Goal: Task Accomplishment & Management: Complete application form

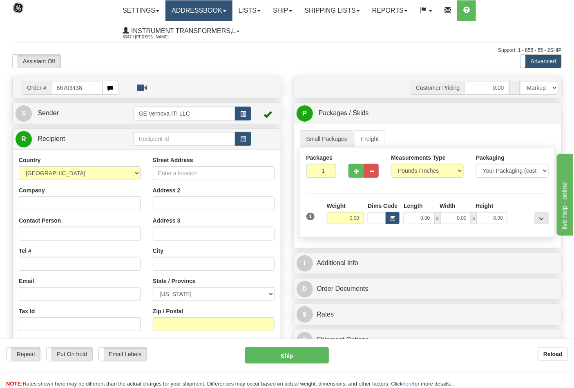
type input "86703438"
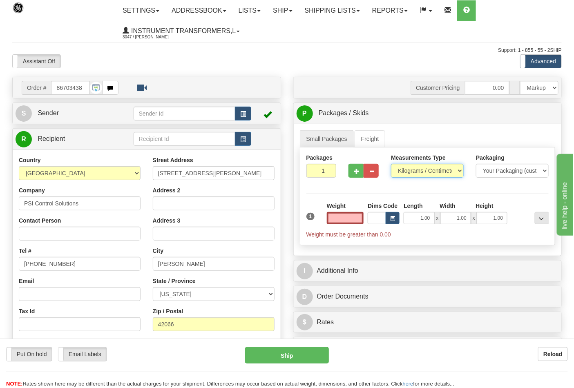
type input "0.00"
click at [455, 173] on select "Pounds / Inches Kilograms / Centimeters" at bounding box center [427, 171] width 73 height 14
select select "0"
click at [391, 164] on select "Pounds / Inches Kilograms / Centimeters" at bounding box center [427, 171] width 73 height 14
click at [354, 219] on input "0.00" at bounding box center [345, 218] width 37 height 12
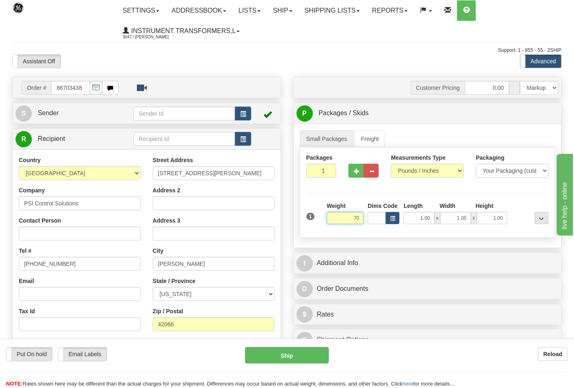
type input "70"
type input "2"
type input "70.00"
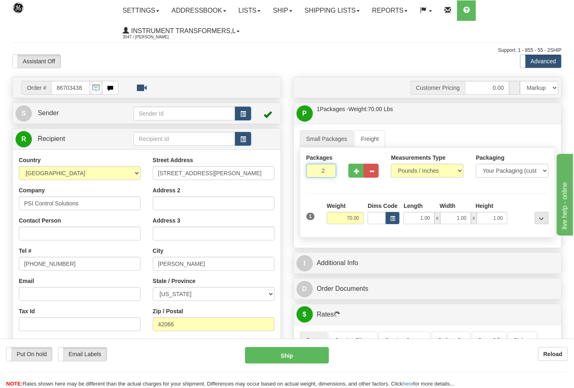
type input "2"
click at [328, 171] on input "2" at bounding box center [321, 171] width 30 height 14
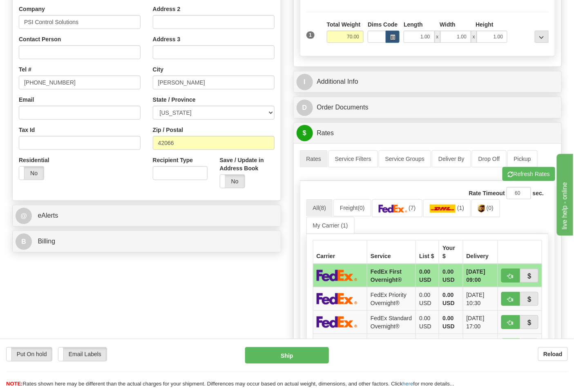
scroll to position [227, 0]
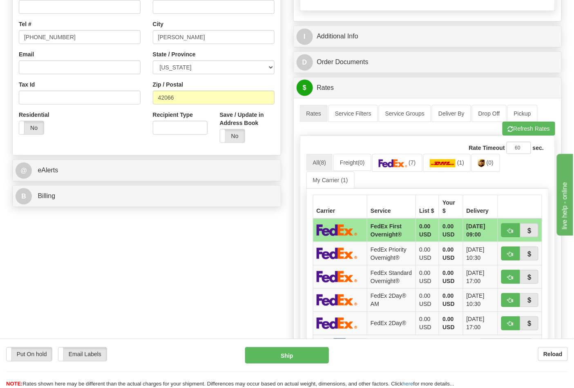
click at [101, 206] on div "B Billing" at bounding box center [147, 196] width 268 height 21
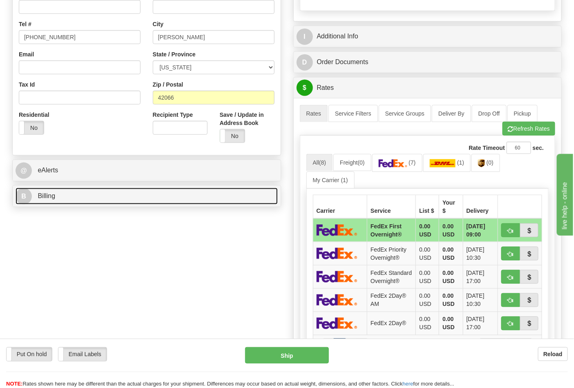
click at [101, 203] on link "B Billing" at bounding box center [147, 196] width 262 height 17
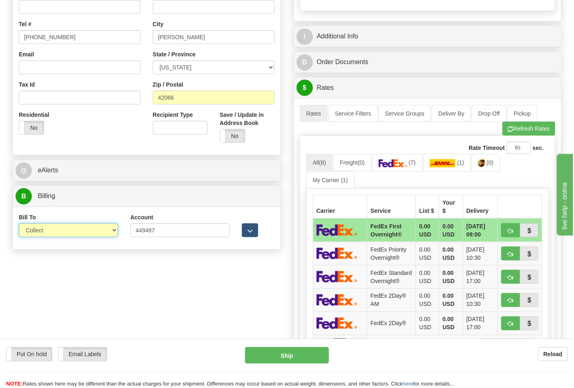
click at [110, 232] on select "Sender Recipient Third Party Collect" at bounding box center [68, 230] width 99 height 14
select select "2"
click at [19, 224] on select "Sender Recipient Third Party Collect" at bounding box center [68, 230] width 99 height 14
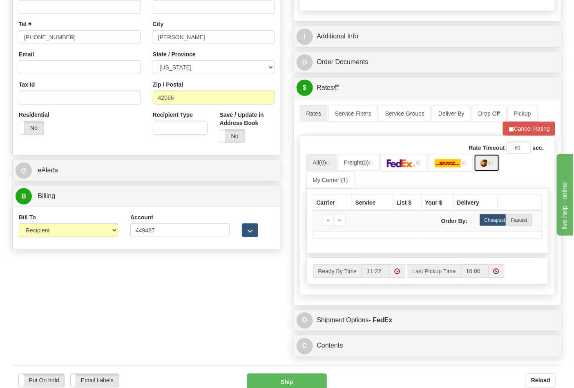
click at [492, 165] on img at bounding box center [491, 163] width 4 height 4
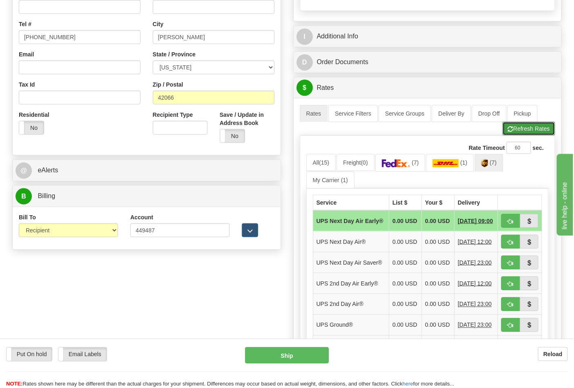
click at [543, 133] on button "Refresh Rates" at bounding box center [529, 129] width 53 height 14
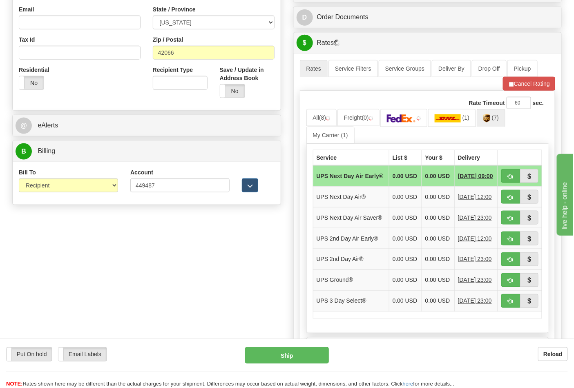
scroll to position [272, 0]
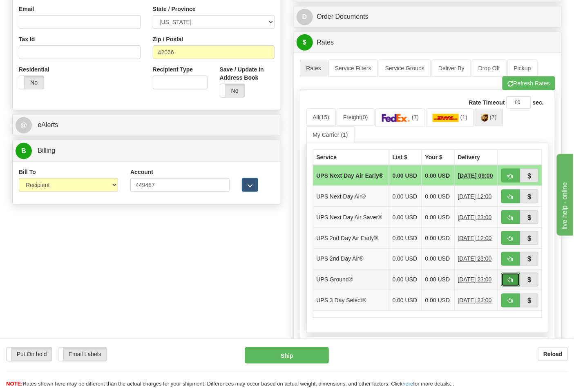
click at [512, 283] on span "button" at bounding box center [511, 280] width 6 height 5
type input "03"
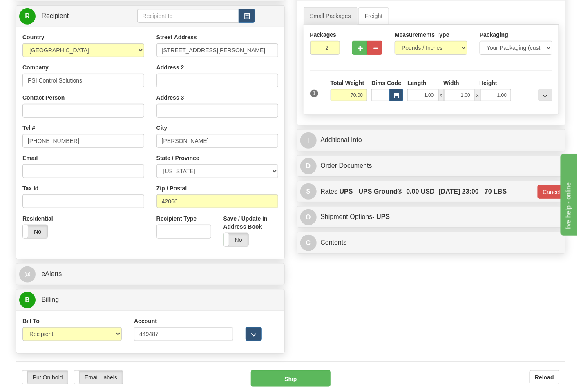
scroll to position [91, 0]
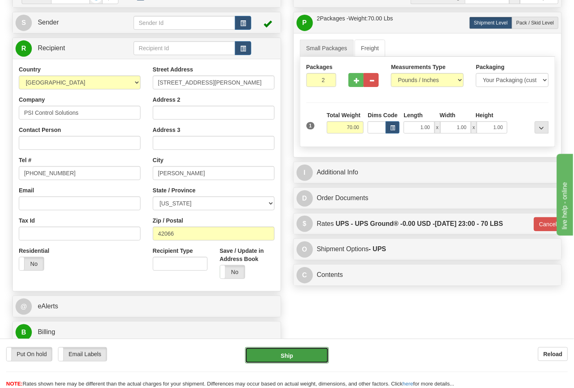
click at [279, 353] on button "Ship" at bounding box center [286, 355] width 83 height 16
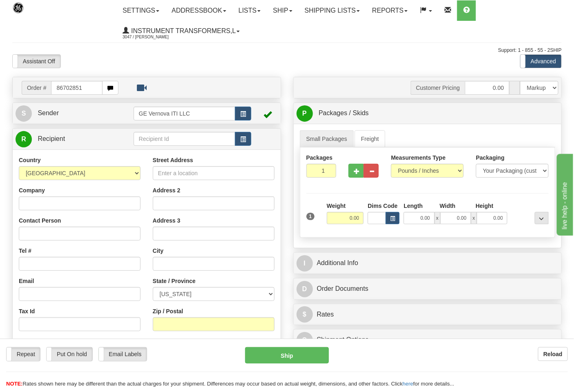
type input "86702851"
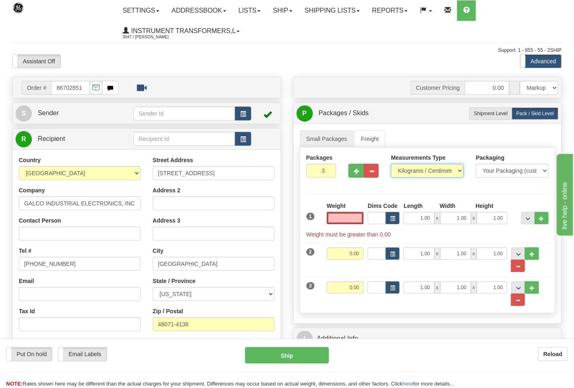
type input "0.00"
click at [444, 170] on select "Pounds / Inches Kilograms / Centimeters" at bounding box center [427, 171] width 73 height 14
select select "0"
click at [391, 164] on select "Pounds / Inches Kilograms / Centimeters" at bounding box center [427, 171] width 73 height 14
click at [349, 217] on input "0.00" at bounding box center [345, 218] width 37 height 12
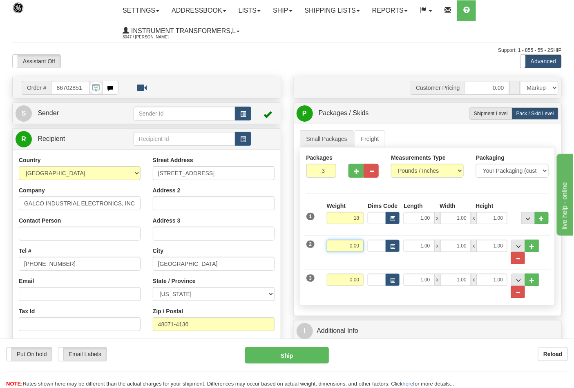
type input "18.00"
click at [360, 242] on input "0.00" at bounding box center [345, 246] width 37 height 12
type input "6.00"
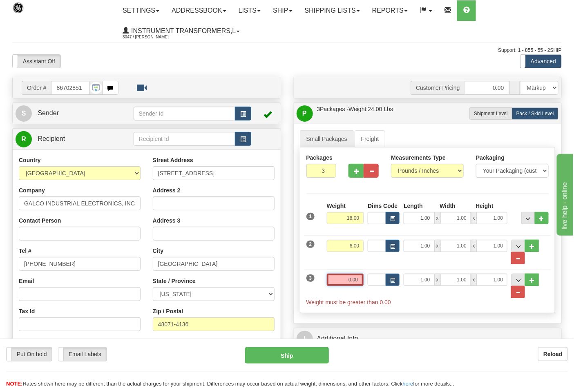
click at [358, 279] on input "0.00" at bounding box center [345, 280] width 37 height 12
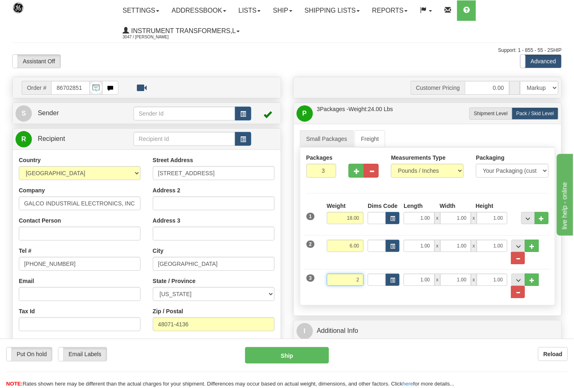
click button "Delete" at bounding box center [0, 0] width 0 height 0
type input "2.00"
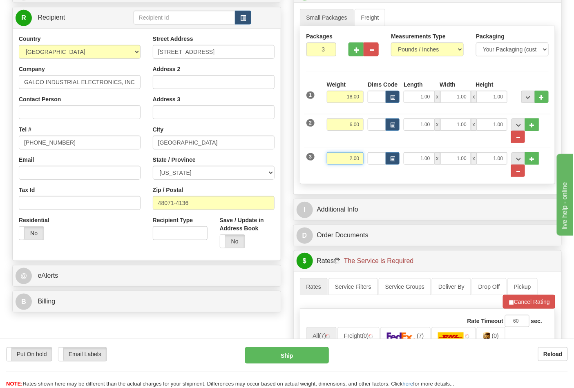
scroll to position [136, 0]
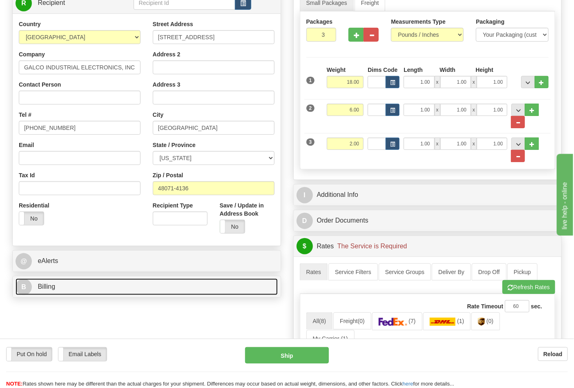
click at [118, 291] on link "B Billing" at bounding box center [147, 287] width 262 height 17
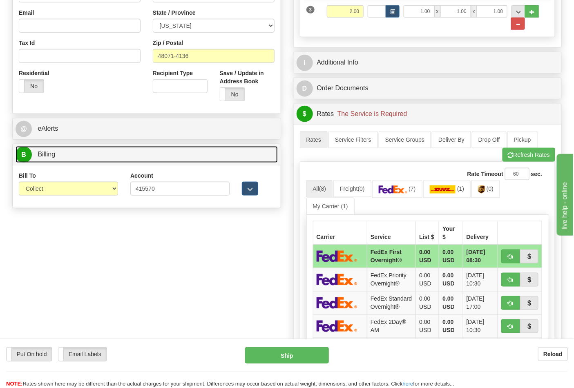
scroll to position [272, 0]
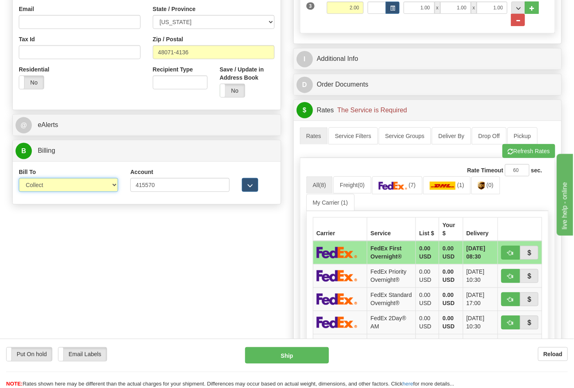
click at [99, 188] on select "Sender Recipient Third Party Collect" at bounding box center [68, 185] width 99 height 14
select select "2"
click at [19, 179] on select "Sender Recipient Third Party Collect" at bounding box center [68, 185] width 99 height 14
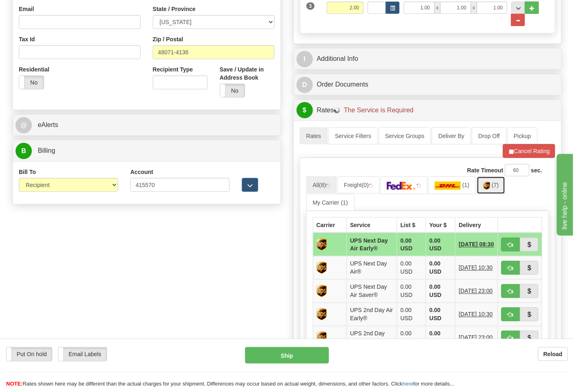
click at [485, 185] on link "(7)" at bounding box center [491, 186] width 29 height 18
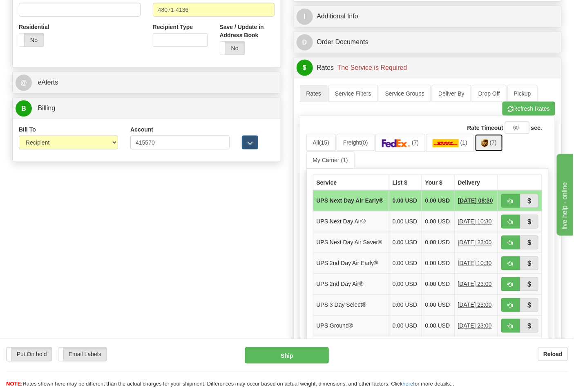
scroll to position [409, 0]
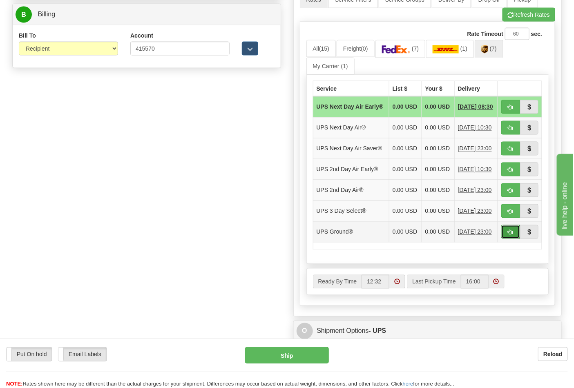
click at [513, 235] on span "button" at bounding box center [511, 232] width 6 height 5
type input "03"
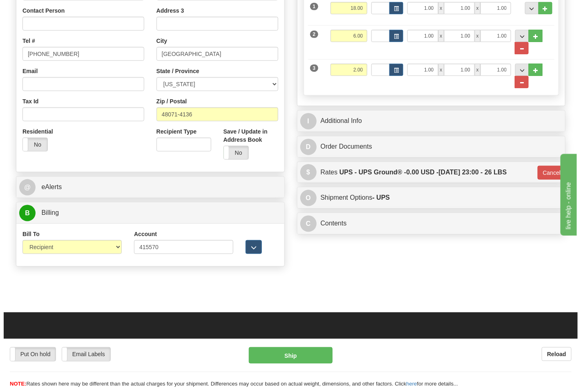
scroll to position [227, 0]
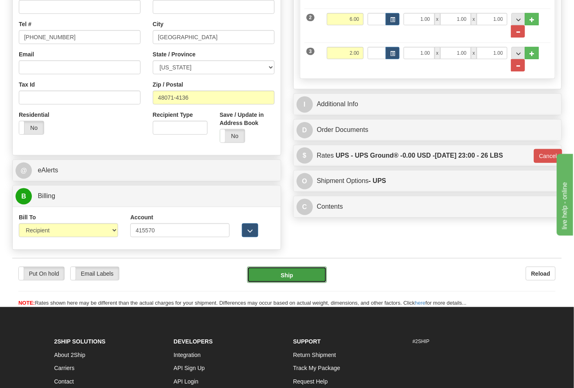
click at [287, 270] on button "Ship" at bounding box center [286, 275] width 79 height 16
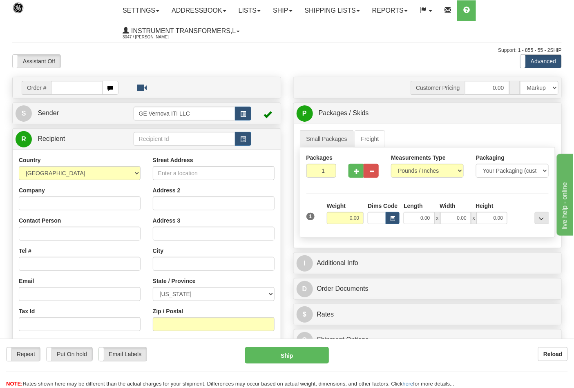
click at [83, 88] on input "text" at bounding box center [76, 88] width 51 height 14
type input "86702853"
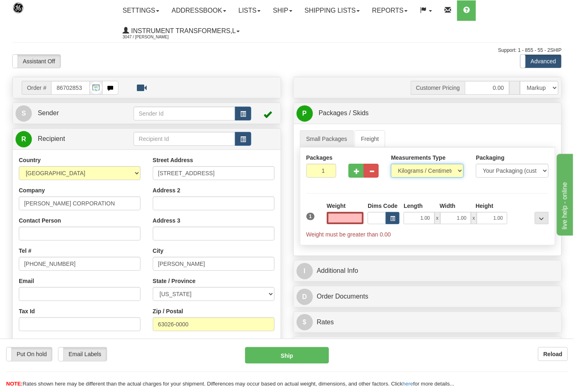
type input "0.00"
click at [428, 169] on select "Pounds / Inches Kilograms / Centimeters" at bounding box center [427, 171] width 73 height 14
select select "0"
click at [391, 164] on select "Pounds / Inches Kilograms / Centimeters" at bounding box center [427, 171] width 73 height 14
type input "2"
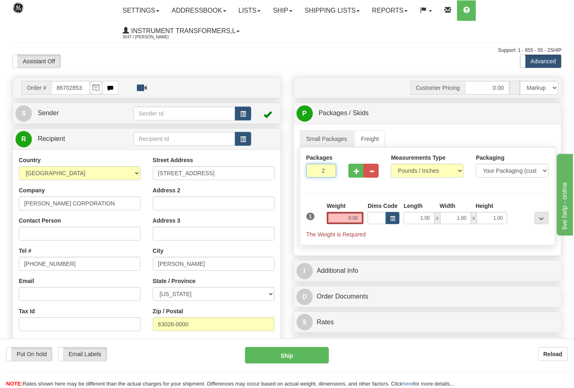
click at [329, 170] on input "2" at bounding box center [321, 171] width 30 height 14
click at [344, 222] on input "0.00" at bounding box center [345, 218] width 37 height 12
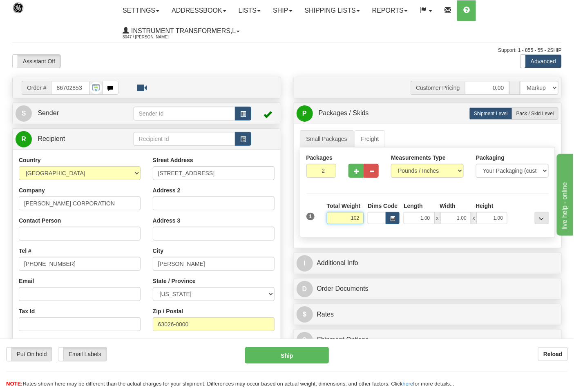
click button "Delete" at bounding box center [0, 0] width 0 height 0
type input "102.00"
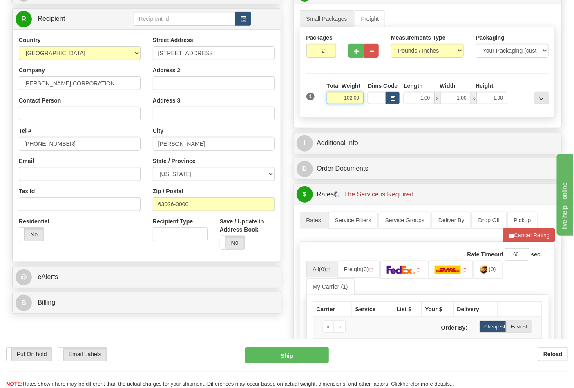
scroll to position [136, 0]
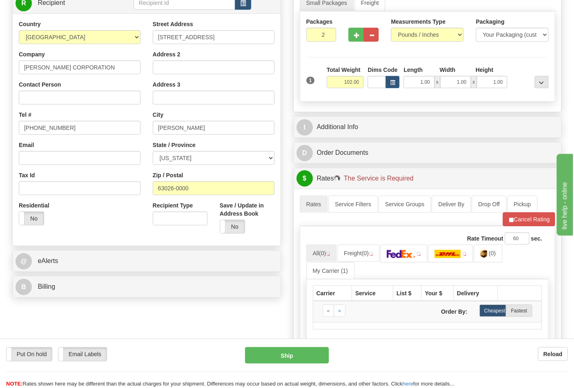
click at [209, 279] on div "B Billing" at bounding box center [147, 287] width 268 height 21
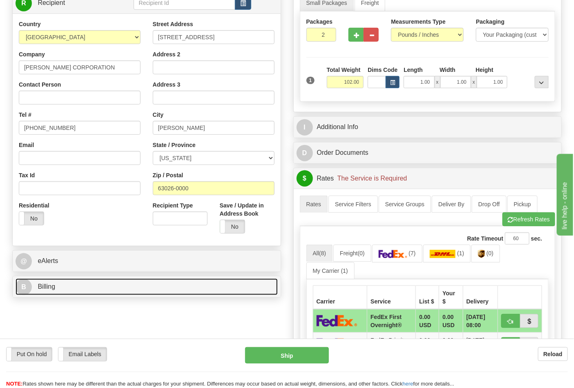
click at [208, 281] on link "B Billing" at bounding box center [147, 287] width 262 height 17
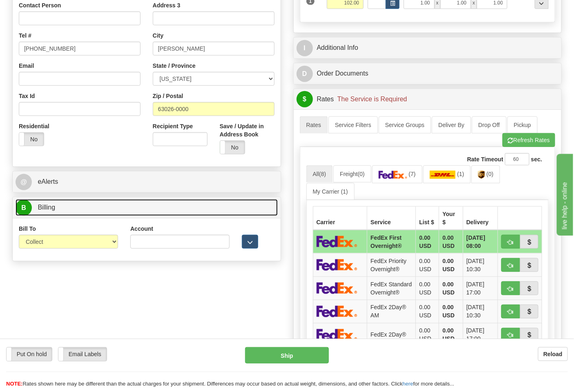
scroll to position [227, 0]
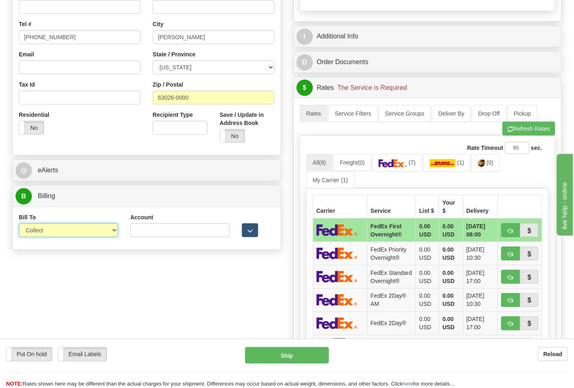
click at [108, 229] on select "Sender Recipient Third Party Collect" at bounding box center [68, 230] width 99 height 14
select select "2"
click at [19, 224] on select "Sender Recipient Third Party Collect" at bounding box center [68, 230] width 99 height 14
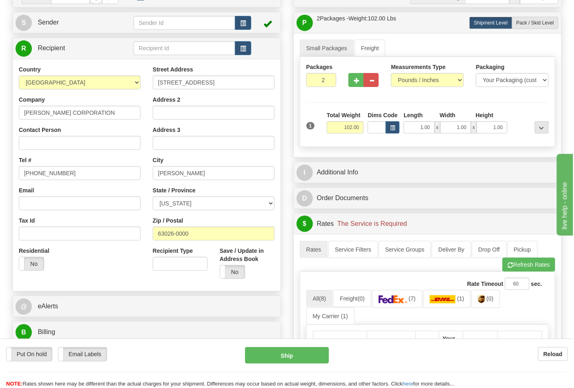
scroll to position [136, 0]
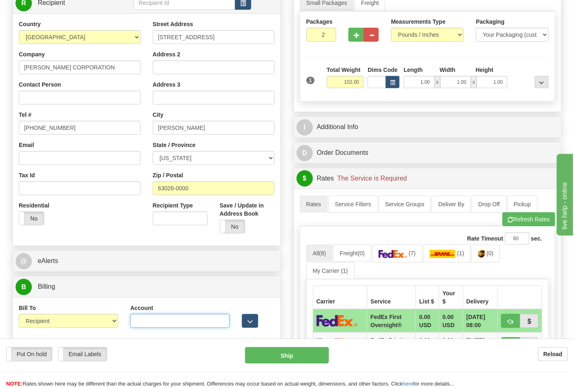
click at [152, 317] on input "Account" at bounding box center [179, 321] width 99 height 14
paste input "103538629"
type input "103538629"
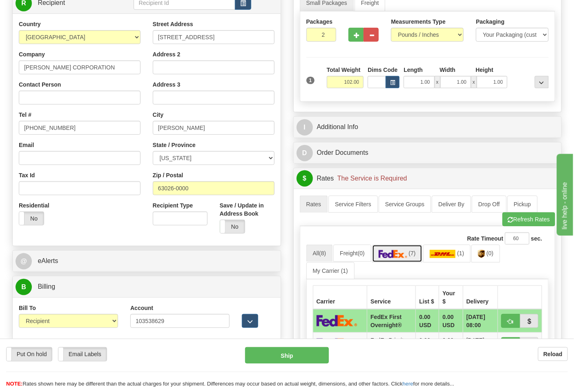
click at [413, 255] on span "(7)" at bounding box center [412, 253] width 7 height 7
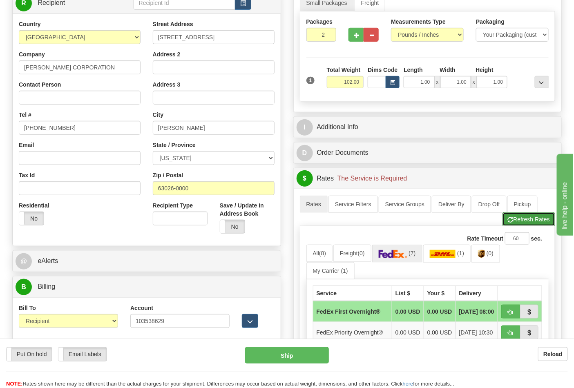
click at [528, 223] on button "Refresh Rates" at bounding box center [529, 219] width 53 height 14
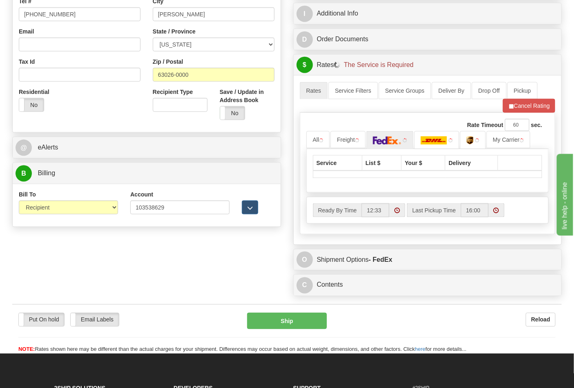
scroll to position [272, 0]
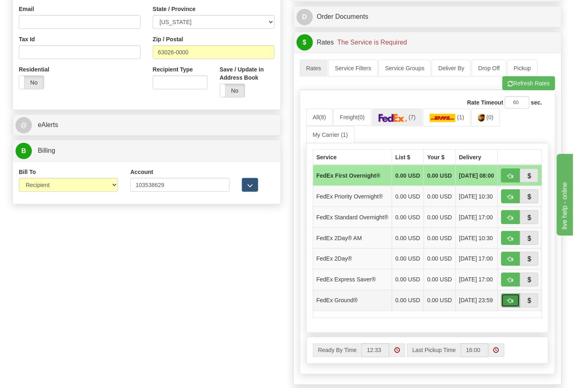
click at [514, 308] on button "button" at bounding box center [510, 301] width 19 height 14
type input "92"
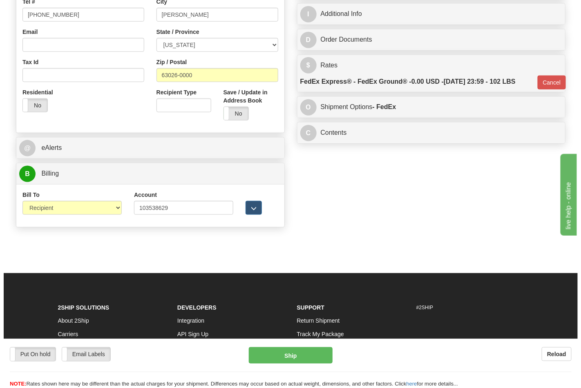
scroll to position [227, 0]
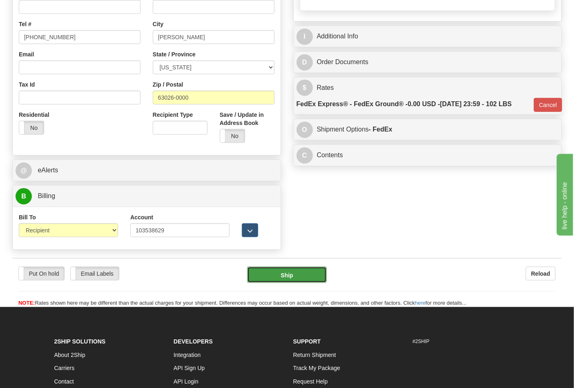
click at [305, 278] on button "Ship" at bounding box center [286, 275] width 79 height 16
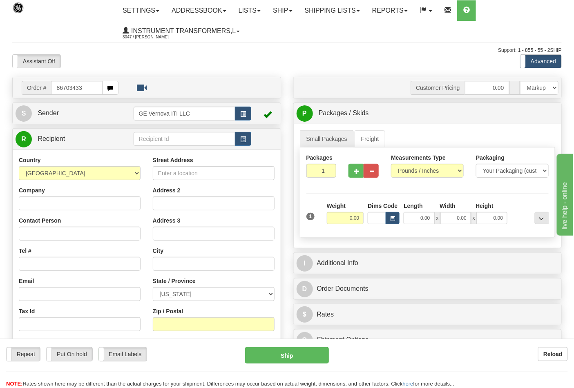
type input "86703433"
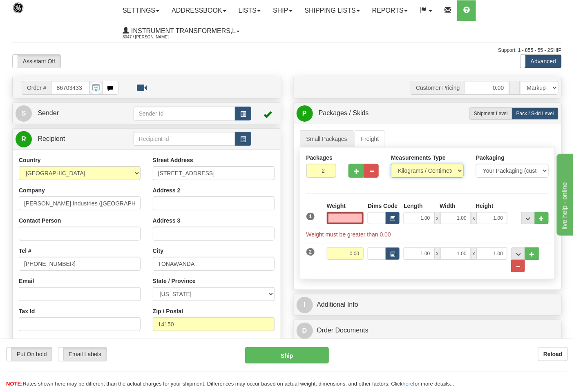
type input "0.00"
click at [439, 172] on select "Pounds / Inches Kilograms / Centimeters" at bounding box center [427, 171] width 73 height 14
select select "0"
click at [391, 164] on select "Pounds / Inches Kilograms / Centimeters" at bounding box center [427, 171] width 73 height 14
click at [355, 219] on input "0.00" at bounding box center [345, 218] width 37 height 12
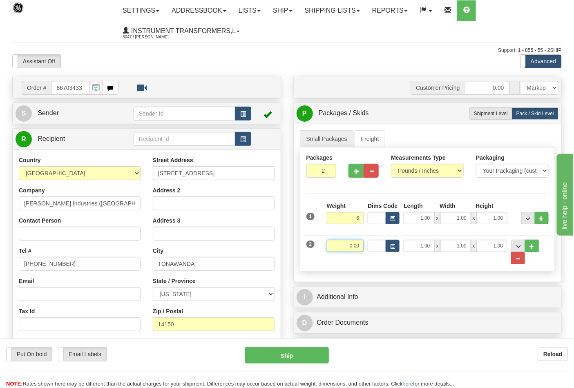
type input "6.00"
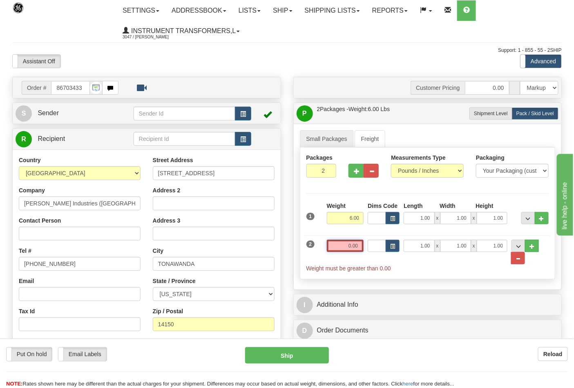
click at [360, 250] on input "0.00" at bounding box center [345, 246] width 37 height 12
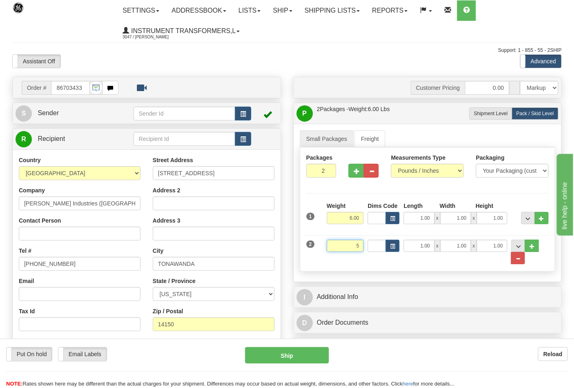
click button "Delete" at bounding box center [0, 0] width 0 height 0
type input "5.00"
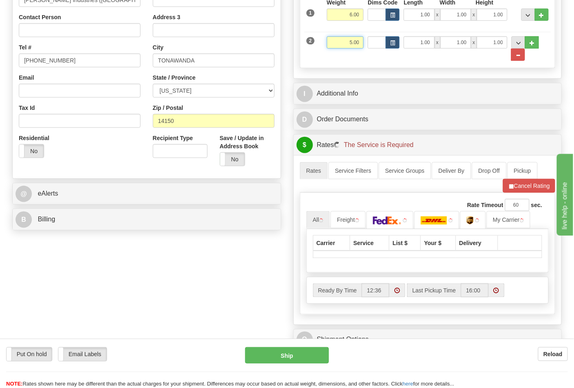
scroll to position [227, 0]
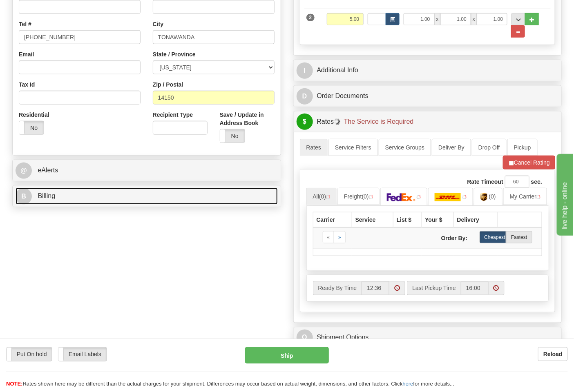
click at [177, 197] on link "B Billing" at bounding box center [147, 196] width 262 height 17
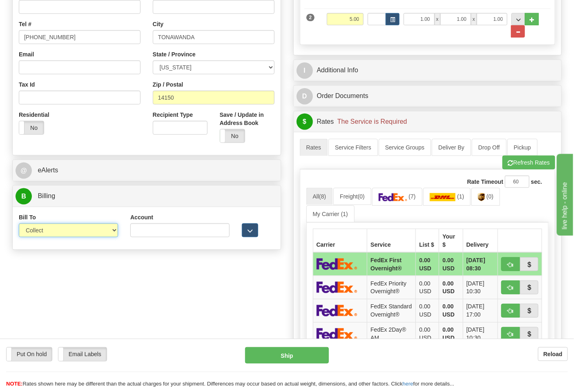
click at [111, 230] on select "Sender Recipient Third Party Collect" at bounding box center [68, 230] width 99 height 14
select select "2"
click at [19, 224] on select "Sender Recipient Third Party Collect" at bounding box center [68, 230] width 99 height 14
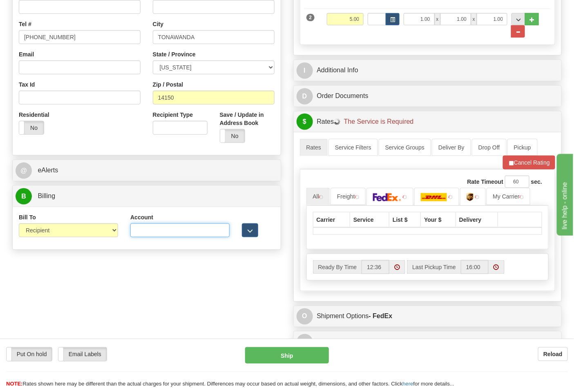
click at [164, 226] on input "Account" at bounding box center [179, 230] width 99 height 14
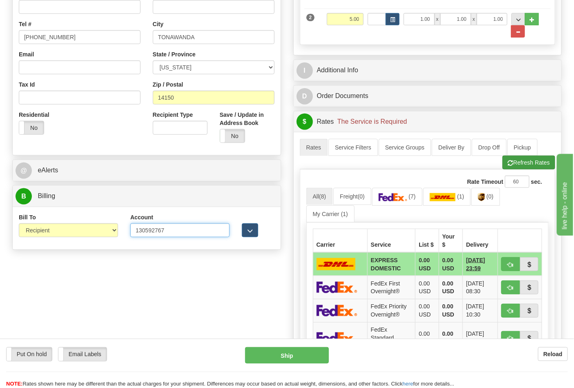
type input "130592767"
click at [528, 166] on button "Refresh Rates" at bounding box center [529, 163] width 53 height 14
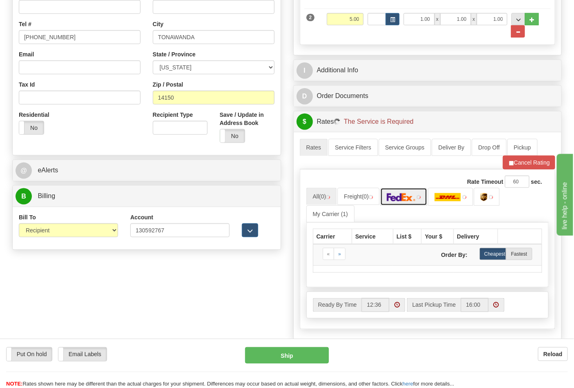
click at [405, 199] on img at bounding box center [401, 197] width 29 height 8
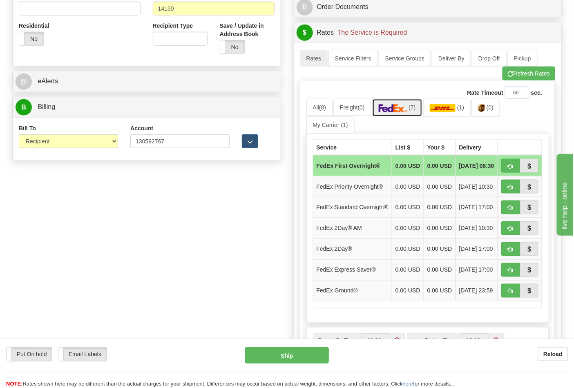
scroll to position [317, 0]
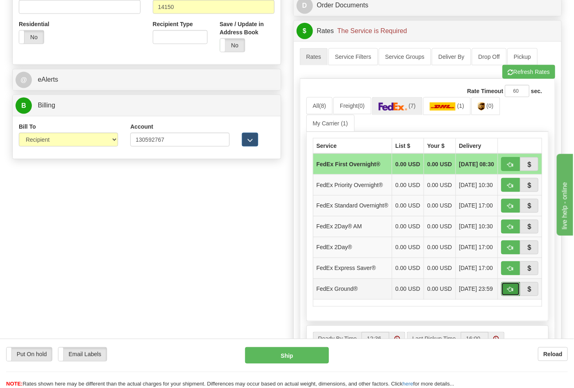
click at [514, 296] on button "button" at bounding box center [510, 289] width 19 height 14
type input "92"
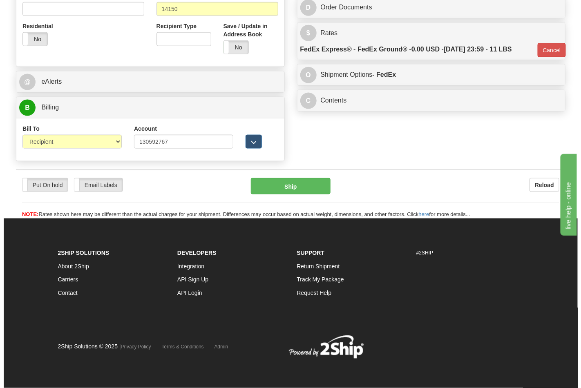
scroll to position [305, 0]
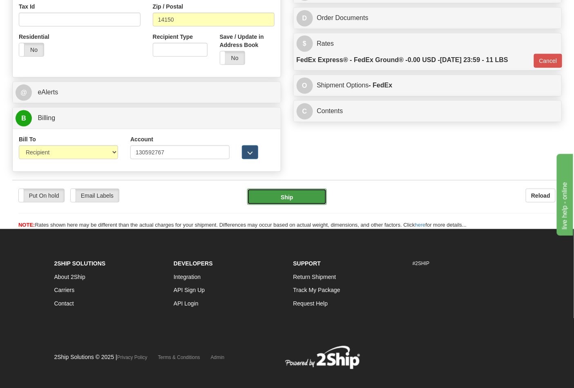
click at [303, 201] on button "Ship" at bounding box center [286, 197] width 79 height 16
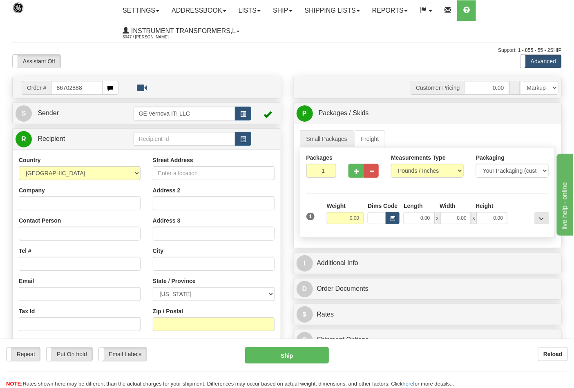
type input "86702888"
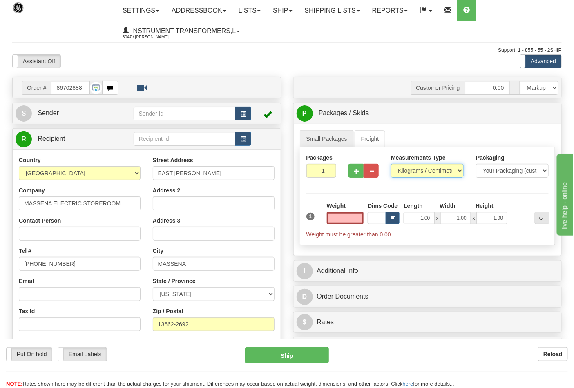
type input "0.00"
click at [405, 166] on select "Pounds / Inches Kilograms / Centimeters" at bounding box center [427, 171] width 73 height 14
select select "0"
click at [391, 164] on select "Pounds / Inches Kilograms / Centimeters" at bounding box center [427, 171] width 73 height 14
click at [356, 217] on input "0.00" at bounding box center [345, 218] width 37 height 12
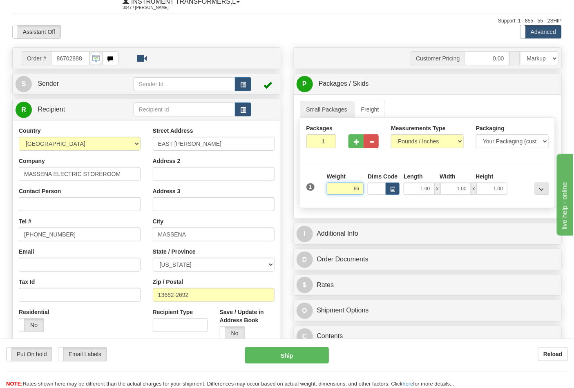
scroll to position [181, 0]
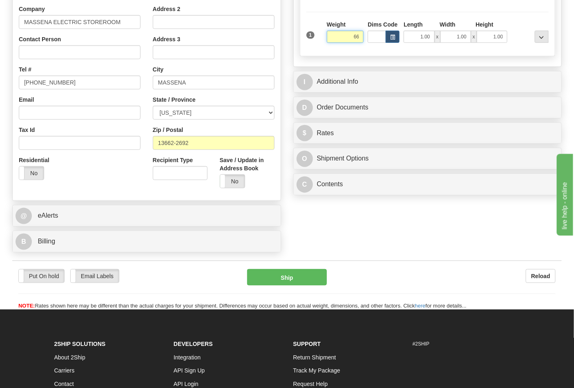
click button "Delete" at bounding box center [0, 0] width 0 height 0
type input "66.00"
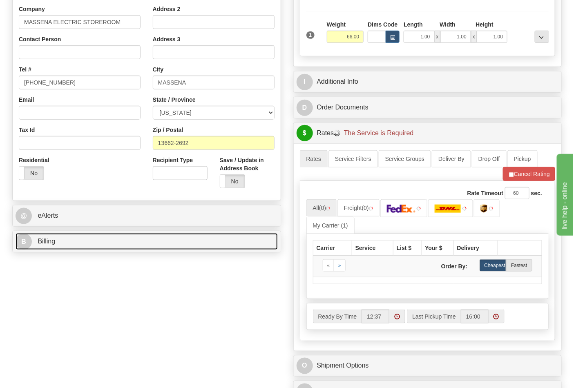
click at [162, 246] on link "B Billing" at bounding box center [147, 241] width 262 height 17
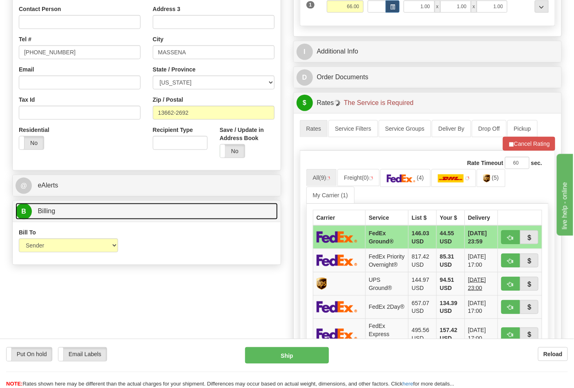
scroll to position [227, 0]
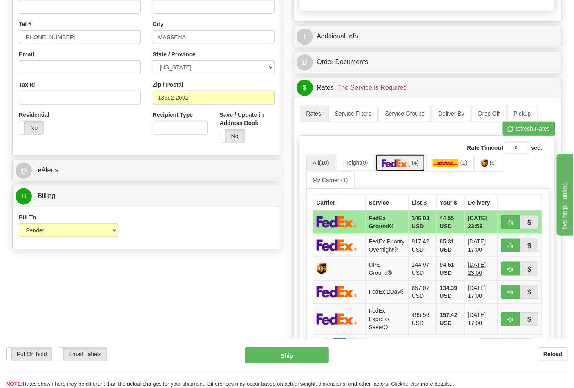
click at [418, 168] on link "(4)" at bounding box center [400, 163] width 50 height 18
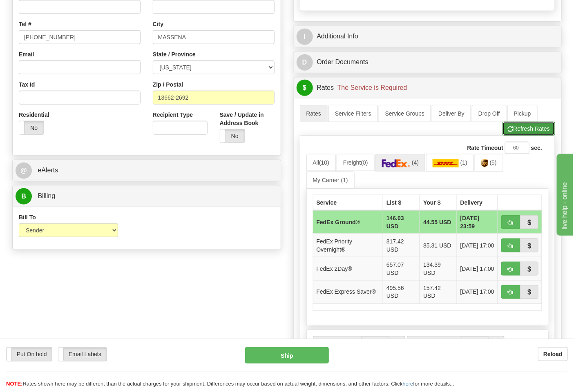
click at [530, 125] on button "Refresh Rates" at bounding box center [529, 129] width 53 height 14
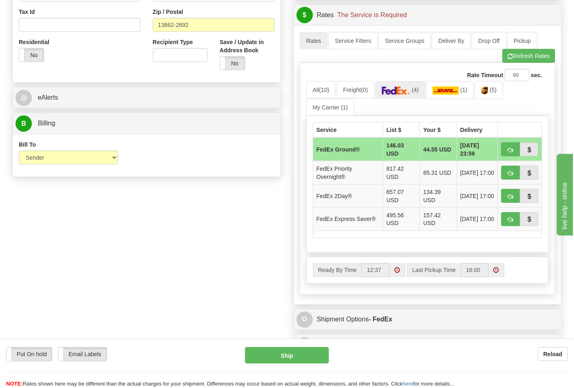
scroll to position [317, 0]
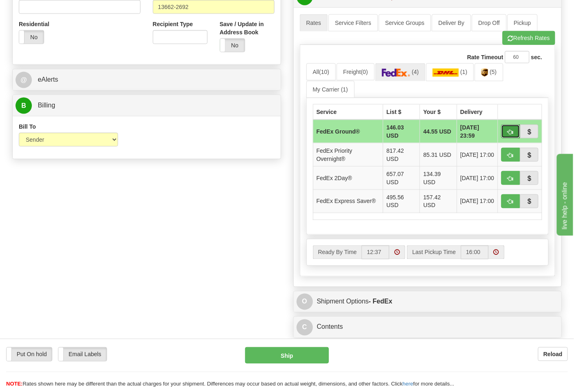
click at [505, 129] on button "button" at bounding box center [510, 132] width 19 height 14
type input "92"
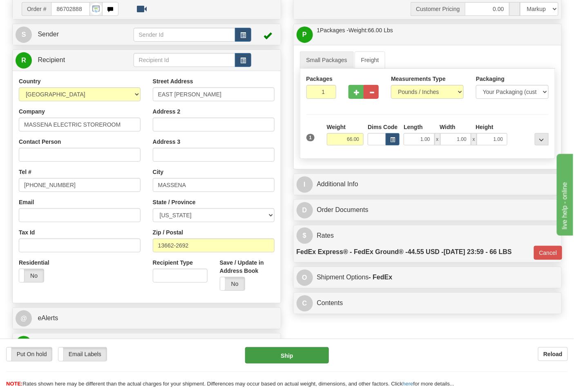
scroll to position [78, 0]
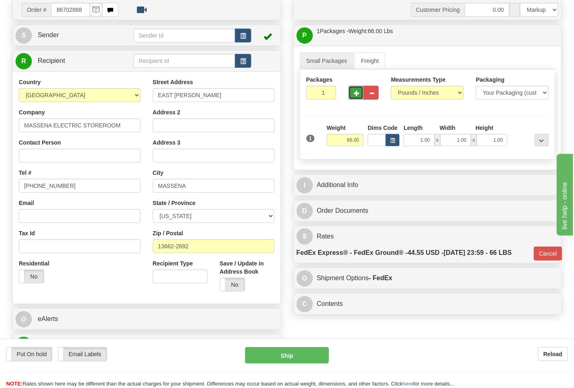
click at [353, 88] on button "button" at bounding box center [356, 93] width 15 height 14
type input "2"
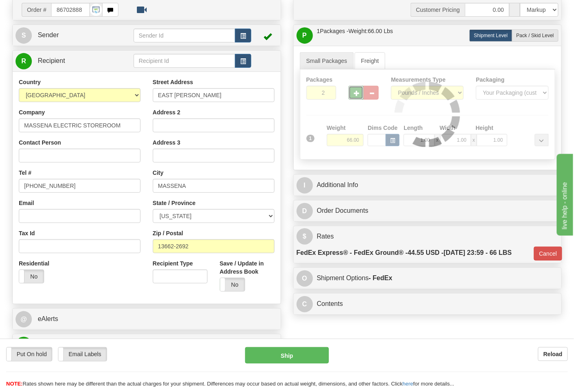
type input "92"
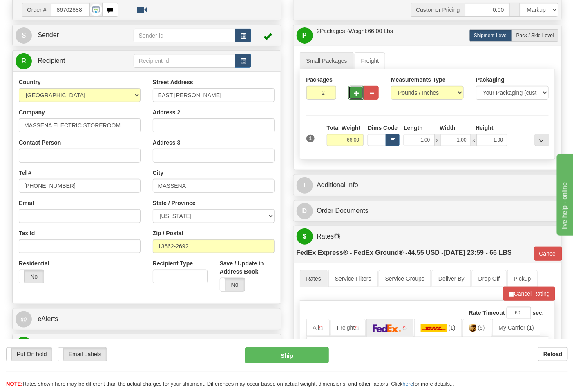
click at [353, 90] on button "button" at bounding box center [356, 93] width 15 height 14
type input "3"
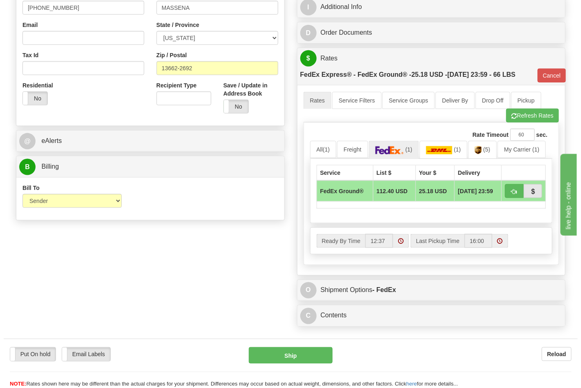
scroll to position [305, 0]
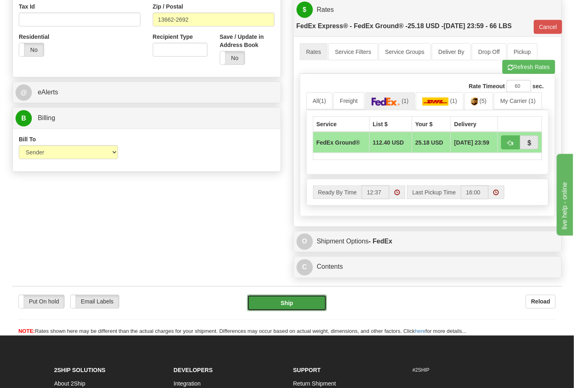
click at [289, 306] on button "Ship" at bounding box center [286, 303] width 79 height 16
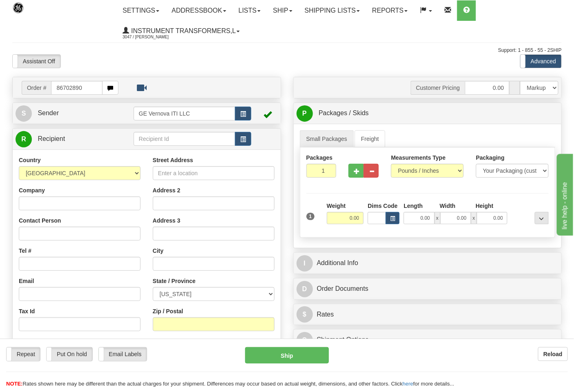
type input "86702890"
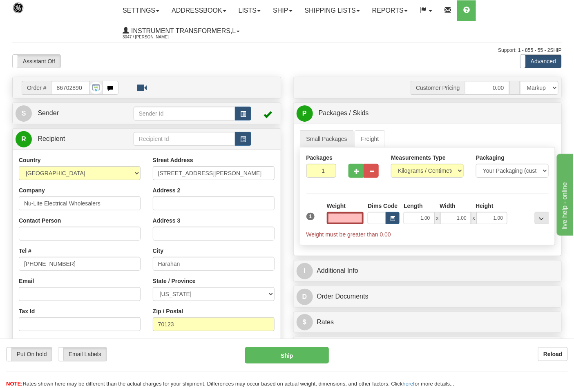
type input "0.00"
click at [406, 158] on label "Measurements Type" at bounding box center [418, 158] width 55 height 8
click at [406, 164] on select "Pounds / Inches Kilograms / Centimeters" at bounding box center [427, 171] width 73 height 14
click at [407, 167] on select "Pounds / Inches Kilograms / Centimeters" at bounding box center [427, 171] width 73 height 14
select select "0"
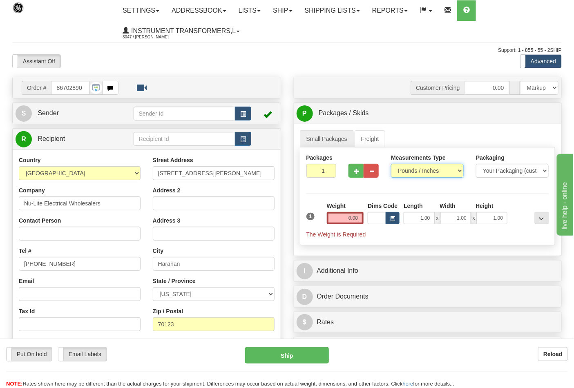
click at [391, 164] on select "Pounds / Inches Kilograms / Centimeters" at bounding box center [427, 171] width 73 height 14
click at [346, 215] on input "0.00" at bounding box center [345, 218] width 37 height 12
type input "7"
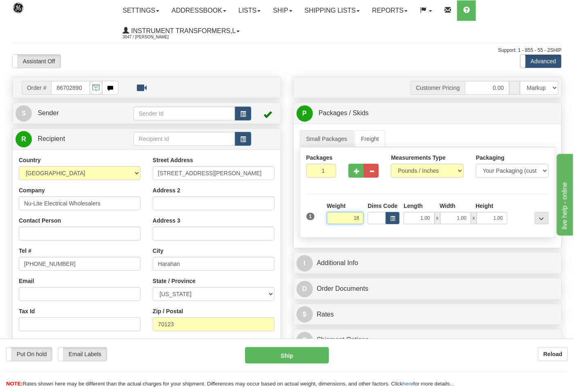
click button "Delete" at bounding box center [0, 0] width 0 height 0
type input "18.00"
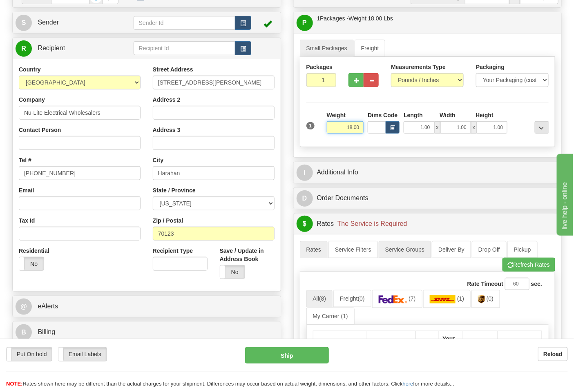
scroll to position [136, 0]
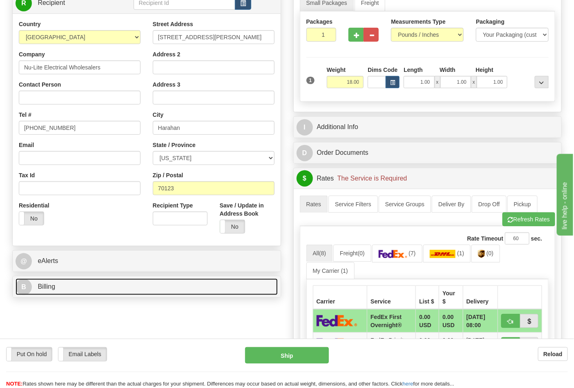
click at [161, 291] on link "B Billing" at bounding box center [147, 287] width 262 height 17
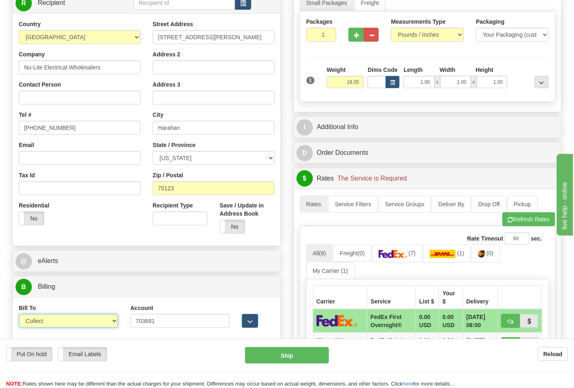
click at [86, 315] on select "Sender Recipient Third Party Collect" at bounding box center [68, 321] width 99 height 14
select select "2"
click at [19, 315] on select "Sender Recipient Third Party Collect" at bounding box center [68, 321] width 99 height 14
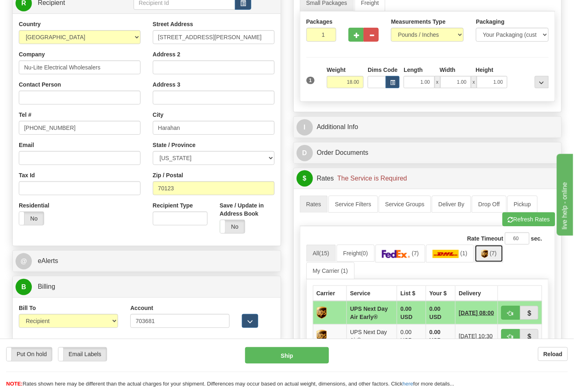
click at [492, 253] on link "(7)" at bounding box center [489, 254] width 29 height 18
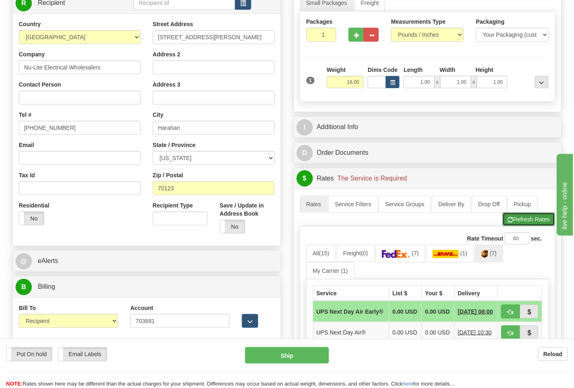
click at [515, 219] on button "Refresh Rates" at bounding box center [529, 219] width 53 height 14
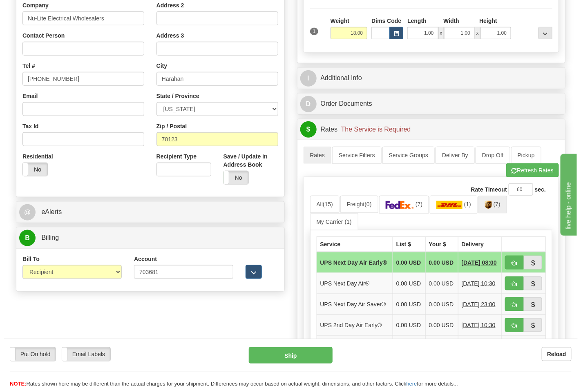
scroll to position [272, 0]
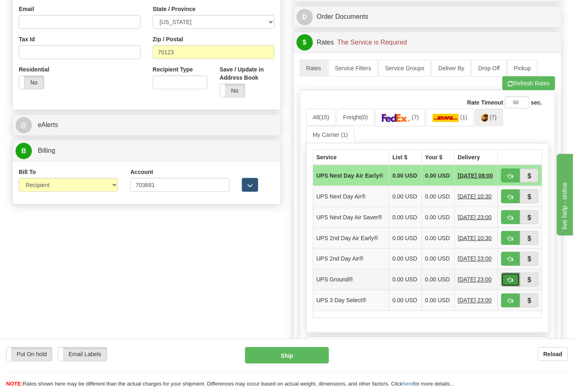
click at [507, 287] on button "button" at bounding box center [510, 280] width 19 height 14
type input "03"
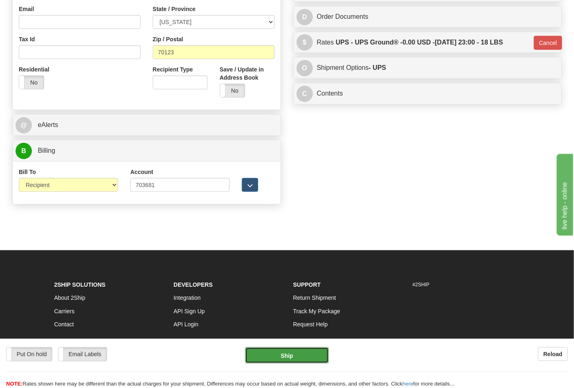
click at [288, 360] on button "Ship" at bounding box center [286, 355] width 83 height 16
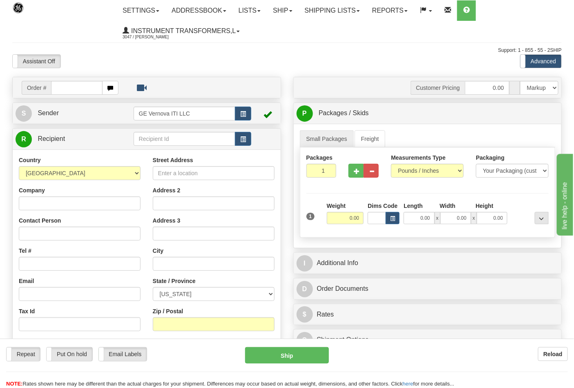
click at [76, 82] on input "text" at bounding box center [76, 88] width 51 height 14
type input "86702886"
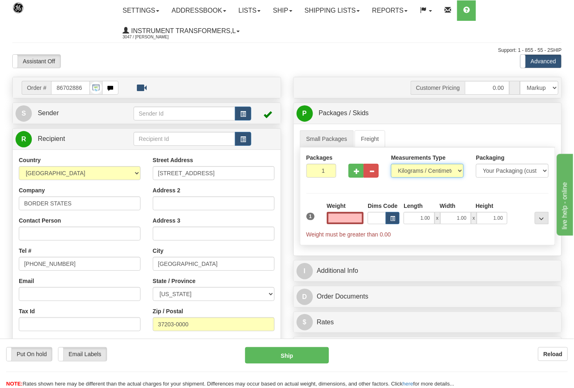
type input "0.00"
click at [421, 172] on select "Pounds / Inches Kilograms / Centimeters" at bounding box center [427, 171] width 73 height 14
select select "0"
click at [391, 164] on select "Pounds / Inches Kilograms / Centimeters" at bounding box center [427, 171] width 73 height 14
click at [344, 224] on input "0.00" at bounding box center [345, 218] width 37 height 12
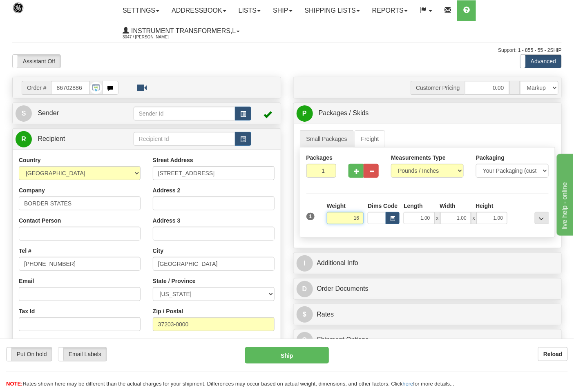
click button "Delete" at bounding box center [0, 0] width 0 height 0
type input "16.00"
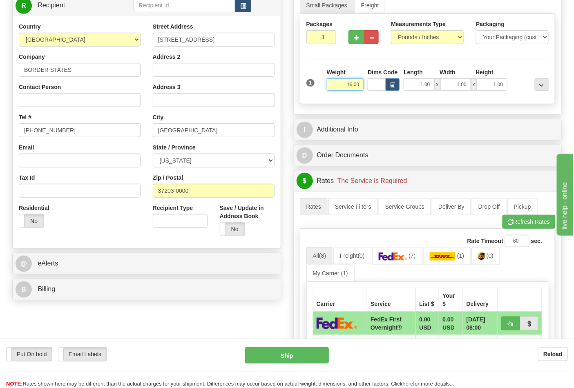
scroll to position [181, 0]
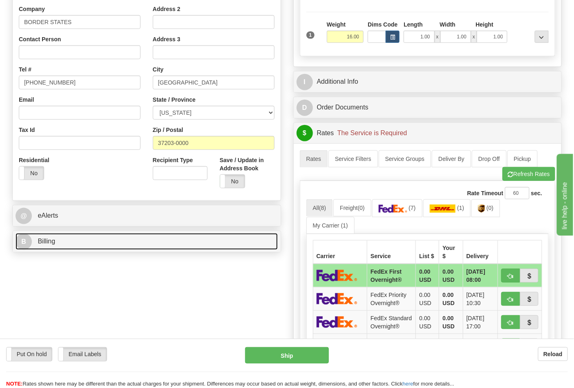
click at [103, 239] on link "B Billing" at bounding box center [147, 241] width 262 height 17
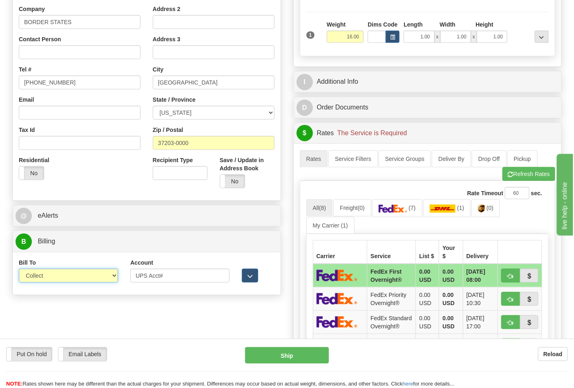
click at [66, 277] on select "Sender Recipient Third Party Collect" at bounding box center [68, 276] width 99 height 14
select select "2"
click at [19, 270] on select "Sender Recipient Third Party Collect" at bounding box center [68, 276] width 99 height 14
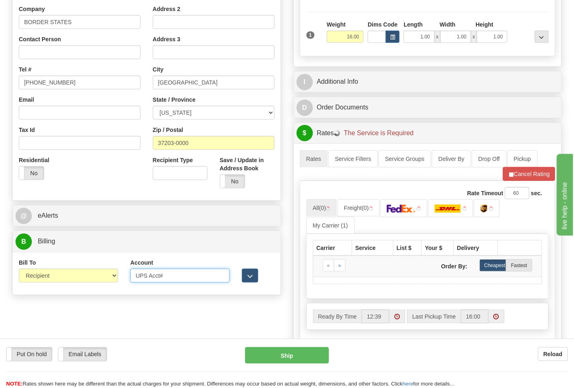
drag, startPoint x: 172, startPoint y: 277, endPoint x: 111, endPoint y: 282, distance: 61.1
click at [111, 282] on div "Bill To Sender Recipient Third Party Collect Account UPS Acct# 3rd Party Accoun…" at bounding box center [147, 274] width 268 height 30
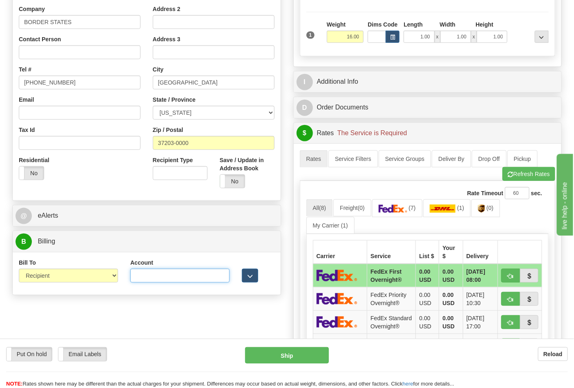
click at [185, 275] on input "Account" at bounding box center [179, 276] width 99 height 14
paste input "8R12A8"
type input "8R12A8"
click at [481, 213] on img at bounding box center [481, 209] width 7 height 8
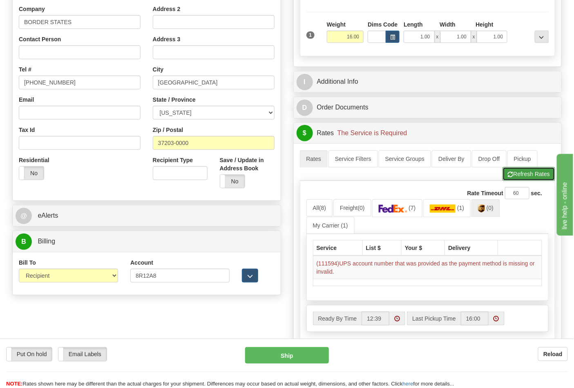
click at [516, 181] on button "Refresh Rates" at bounding box center [529, 174] width 53 height 14
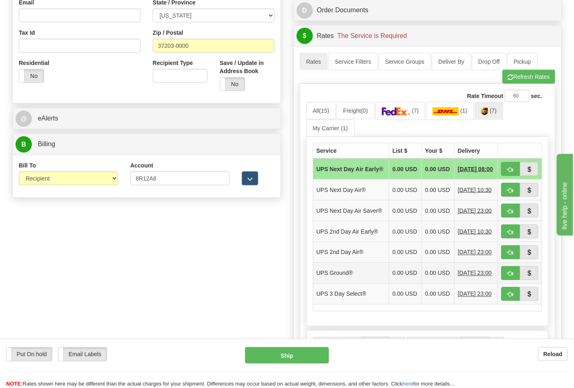
scroll to position [317, 0]
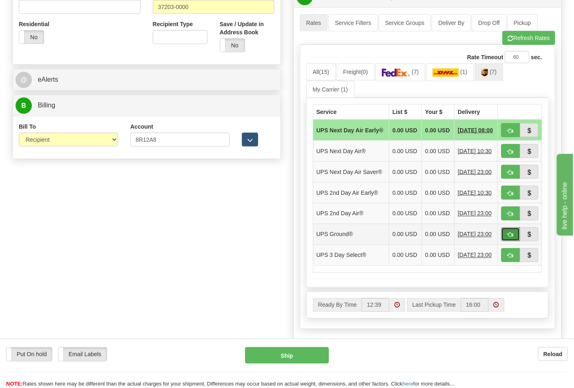
click at [512, 238] on span "button" at bounding box center [511, 234] width 6 height 5
type input "03"
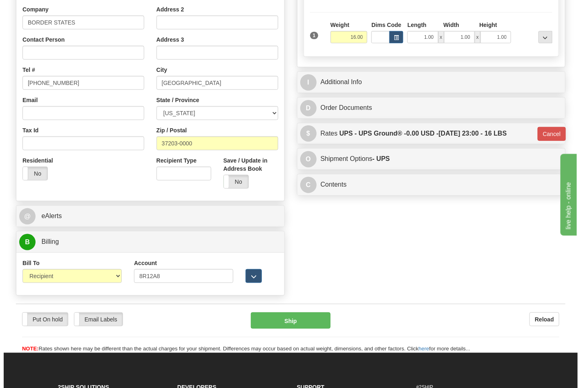
scroll to position [181, 0]
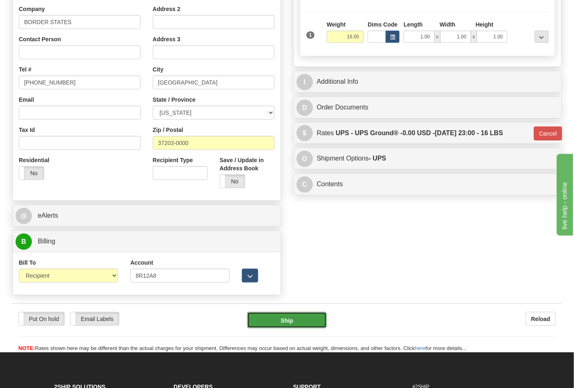
click at [321, 318] on button "Ship" at bounding box center [286, 320] width 79 height 16
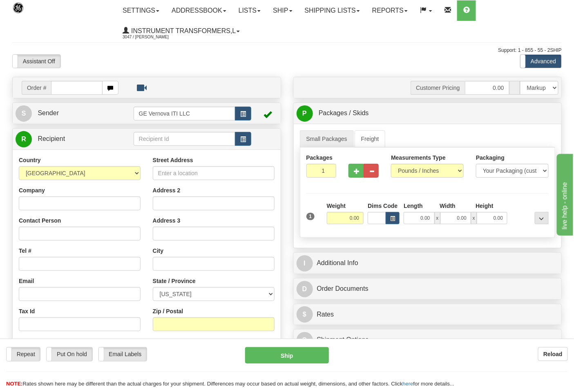
click at [63, 87] on input "text" at bounding box center [76, 88] width 51 height 14
type input "86703443"
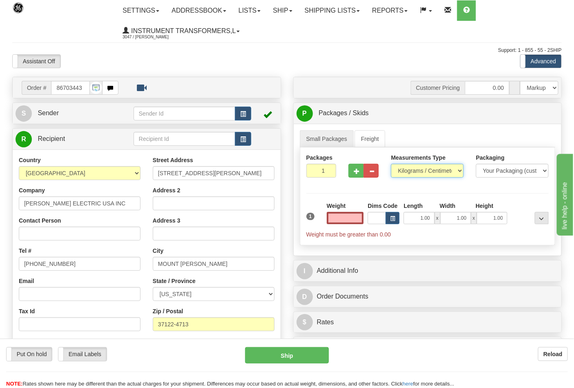
type input "0.00"
click at [419, 174] on select "Pounds / Inches Kilograms / Centimeters" at bounding box center [427, 171] width 73 height 14
select select "0"
click at [391, 164] on select "Pounds / Inches Kilograms / Centimeters" at bounding box center [427, 171] width 73 height 14
click at [355, 169] on span "button" at bounding box center [357, 171] width 6 height 5
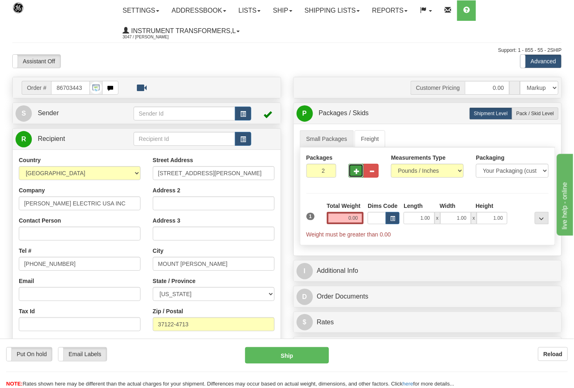
click at [355, 169] on span "button" at bounding box center [357, 171] width 6 height 5
type input "3"
click at [522, 111] on label "Pack / Skid Level Pack.." at bounding box center [535, 113] width 47 height 12
radio input "true"
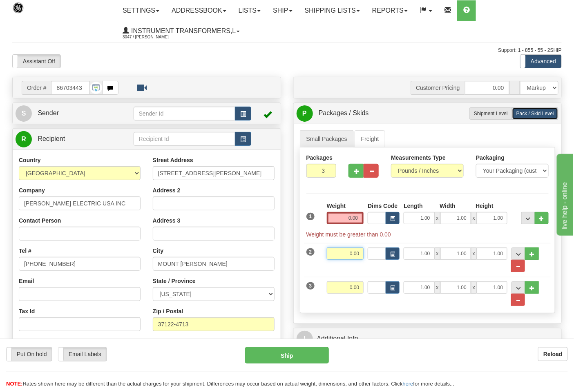
click at [351, 248] on input "0.00" at bounding box center [345, 254] width 37 height 12
type input "39.00"
click at [357, 290] on input "0.00" at bounding box center [345, 288] width 37 height 12
type input "20.00"
click at [350, 221] on input "0.00" at bounding box center [345, 218] width 37 height 12
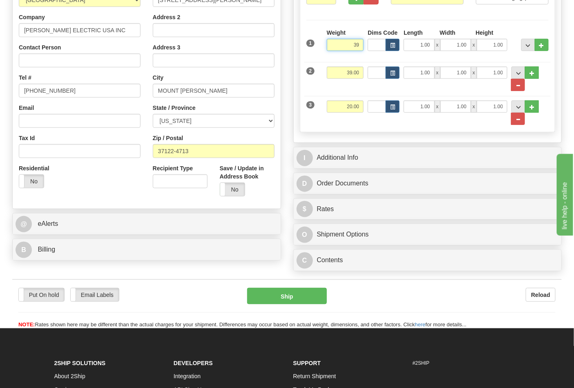
scroll to position [181, 0]
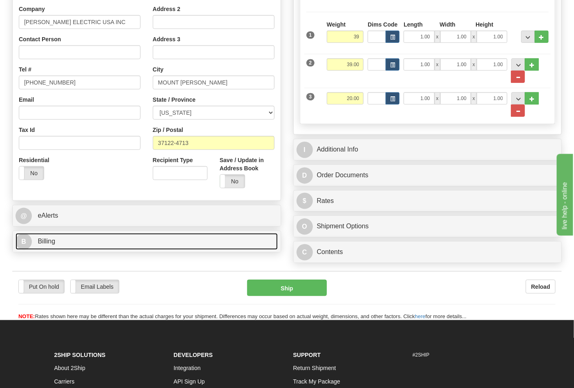
type input "39.00"
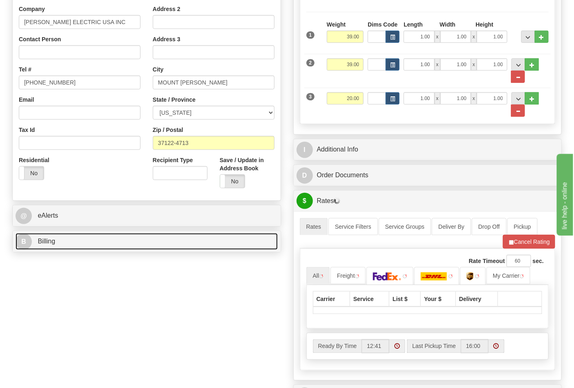
click at [153, 243] on link "B Billing" at bounding box center [147, 241] width 262 height 17
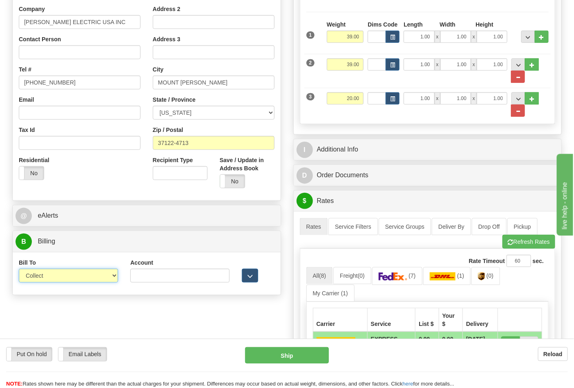
click at [55, 279] on select "Sender Recipient Third Party Collect" at bounding box center [68, 276] width 99 height 14
select select "2"
click at [19, 270] on select "Sender Recipient Third Party Collect" at bounding box center [68, 276] width 99 height 14
click at [210, 280] on input "Account" at bounding box center [179, 276] width 99 height 14
paste input "106052662"
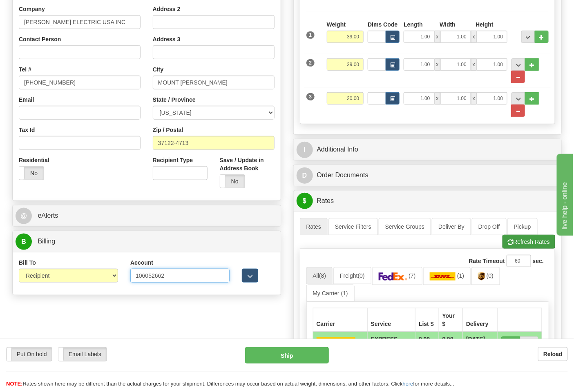
type input "106052662"
click at [516, 244] on button "Refresh Rates" at bounding box center [529, 242] width 53 height 14
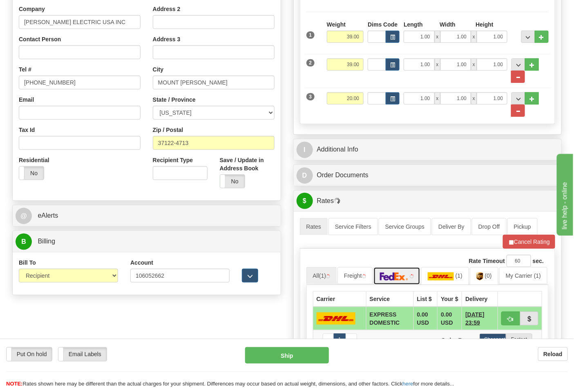
click at [407, 277] on img at bounding box center [394, 277] width 29 height 8
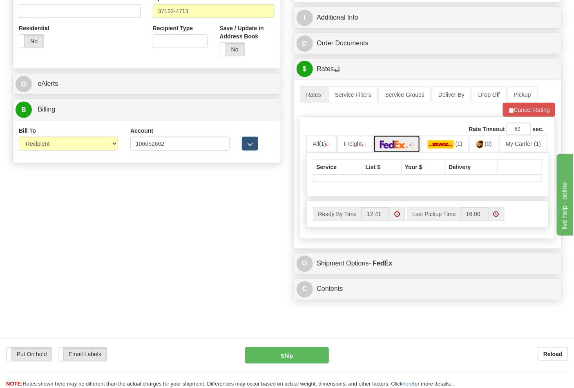
scroll to position [317, 0]
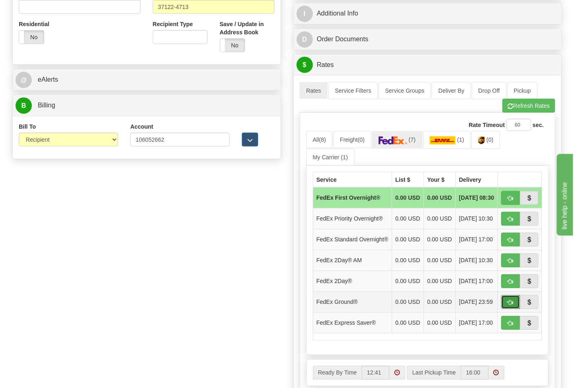
click at [508, 306] on span "button" at bounding box center [511, 302] width 6 height 5
type input "92"
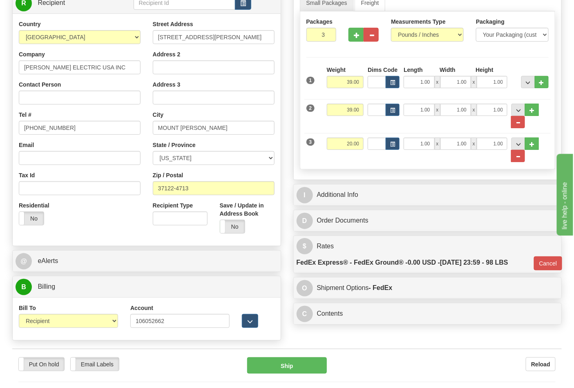
scroll to position [90, 0]
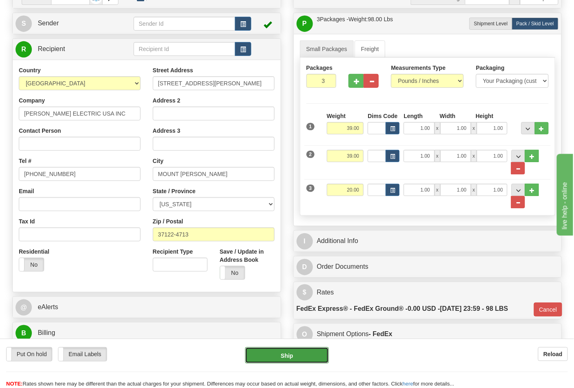
click at [295, 353] on button "Ship" at bounding box center [286, 355] width 83 height 16
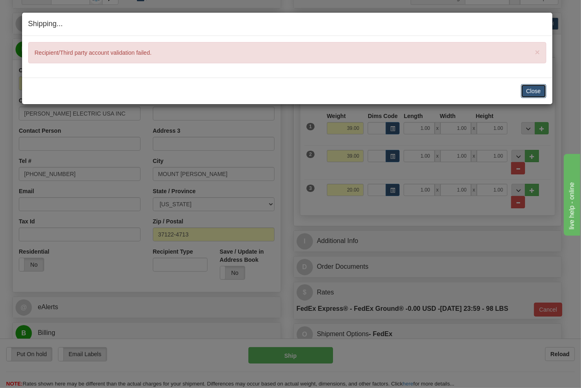
click at [536, 89] on button "Close" at bounding box center [533, 91] width 25 height 14
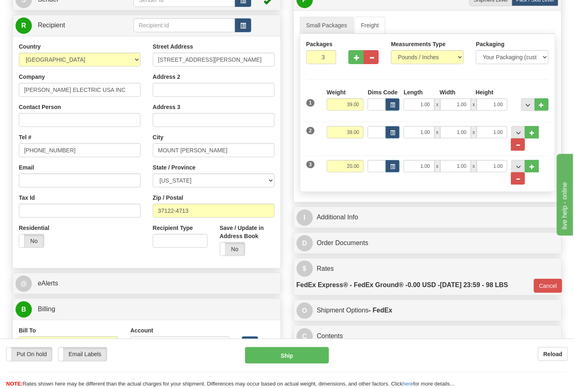
scroll to position [135, 0]
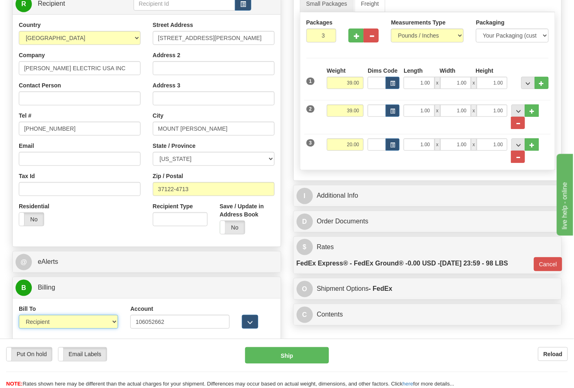
click at [95, 326] on select "Sender Recipient Third Party Collect" at bounding box center [68, 322] width 99 height 14
select select "4"
click at [19, 316] on select "Sender Recipient Third Party Collect" at bounding box center [68, 322] width 99 height 14
type input "92"
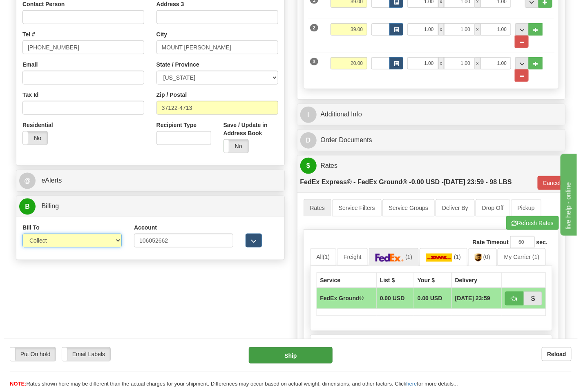
scroll to position [226, 0]
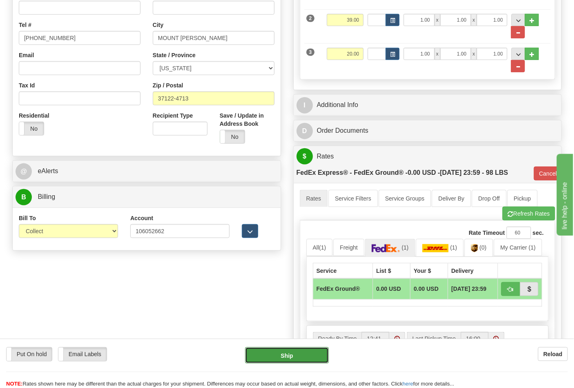
click at [297, 351] on button "Ship" at bounding box center [286, 355] width 83 height 16
